Goal: Task Accomplishment & Management: Use online tool/utility

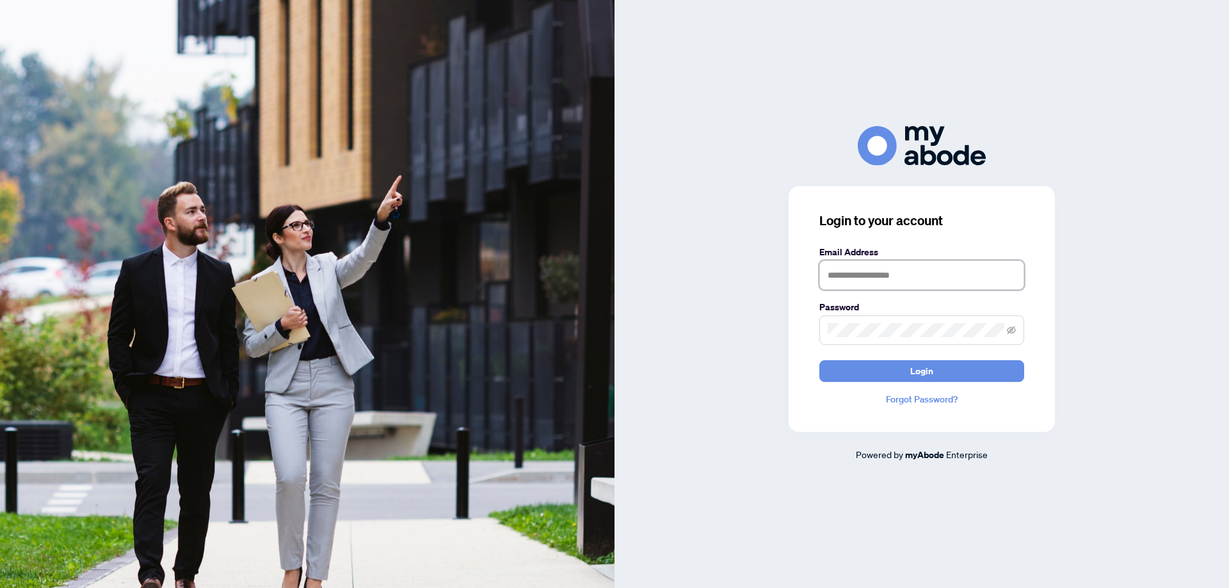
type input "**********"
click at [887, 374] on button "Login" at bounding box center [921, 371] width 205 height 22
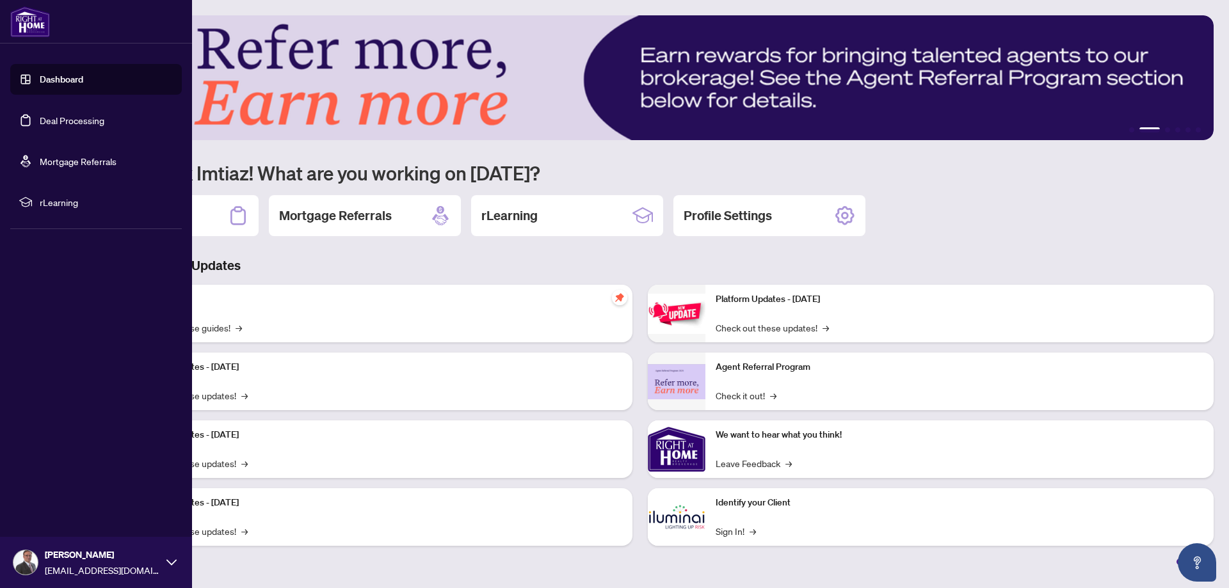
click at [60, 120] on link "Deal Processing" at bounding box center [72, 121] width 65 height 12
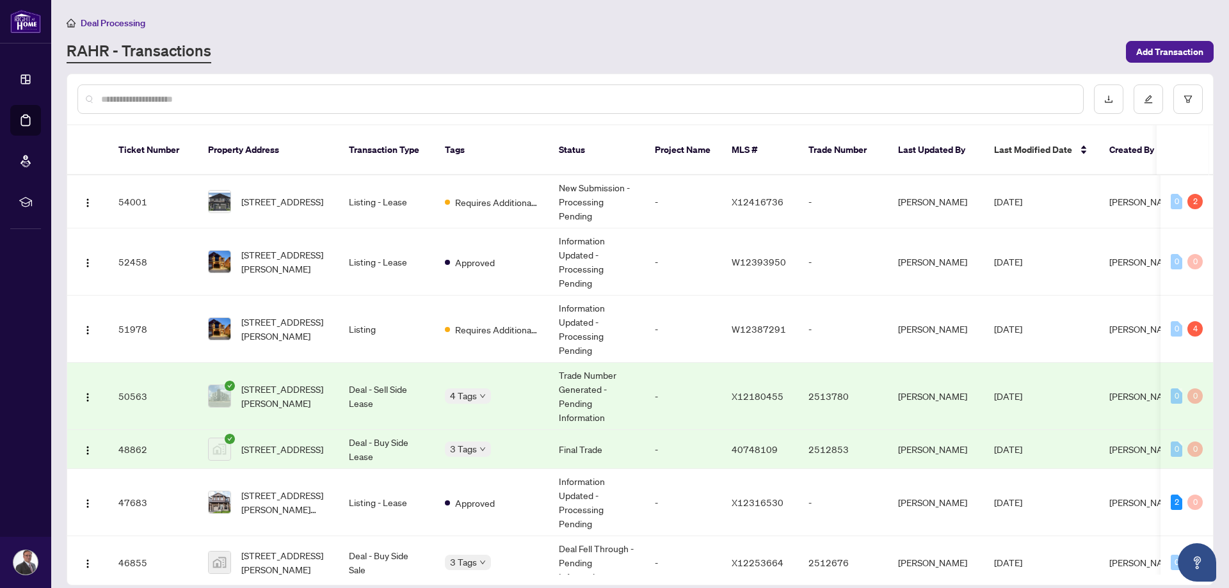
click at [958, 40] on div "RAHR - Transactions" at bounding box center [593, 51] width 1052 height 23
